Goal: Navigation & Orientation: Find specific page/section

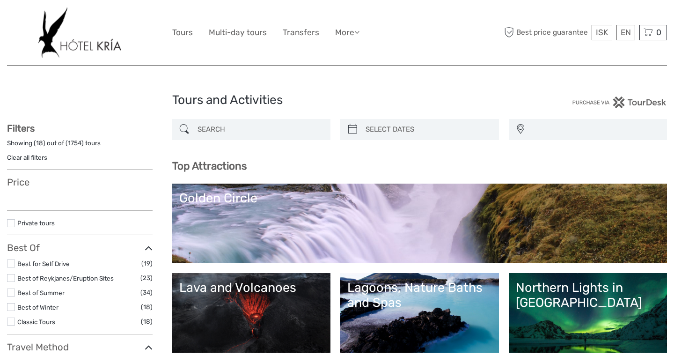
select select
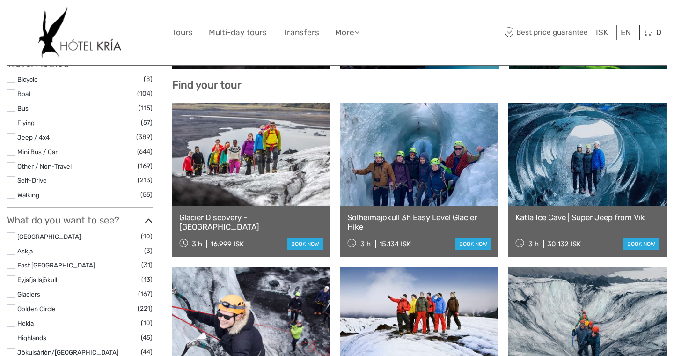
scroll to position [298, 0]
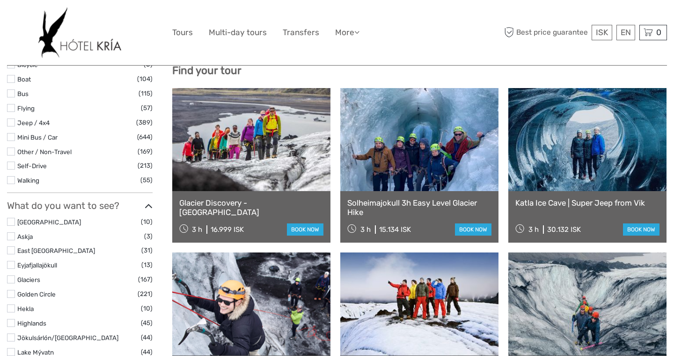
select select
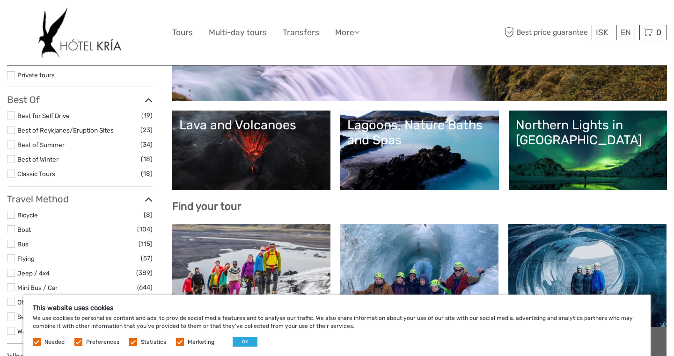
scroll to position [0, 0]
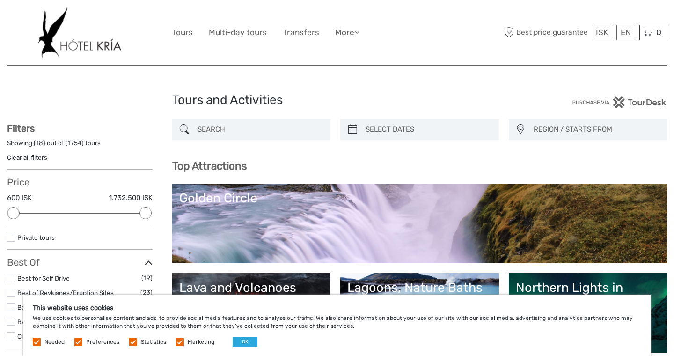
click at [97, 45] on img at bounding box center [79, 32] width 83 height 51
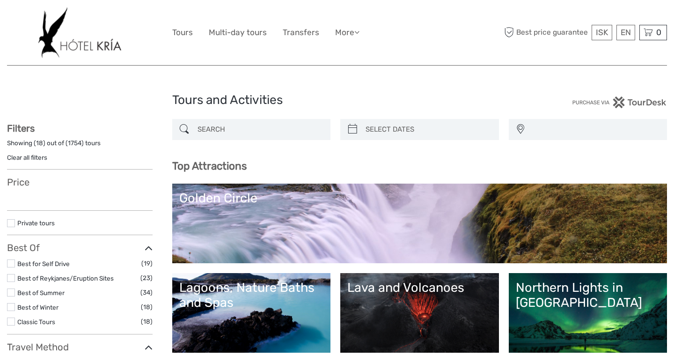
select select
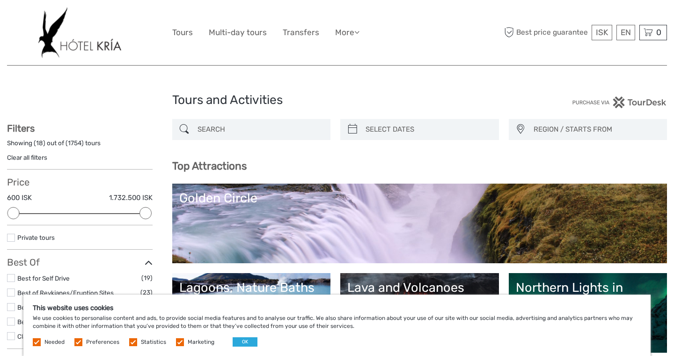
click at [103, 51] on img at bounding box center [79, 32] width 83 height 51
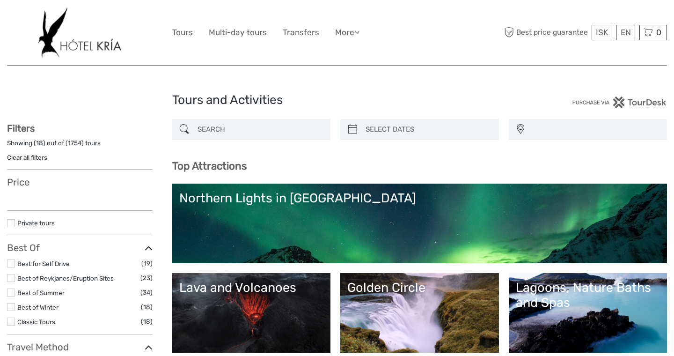
select select
